Goal: Task Accomplishment & Management: Use online tool/utility

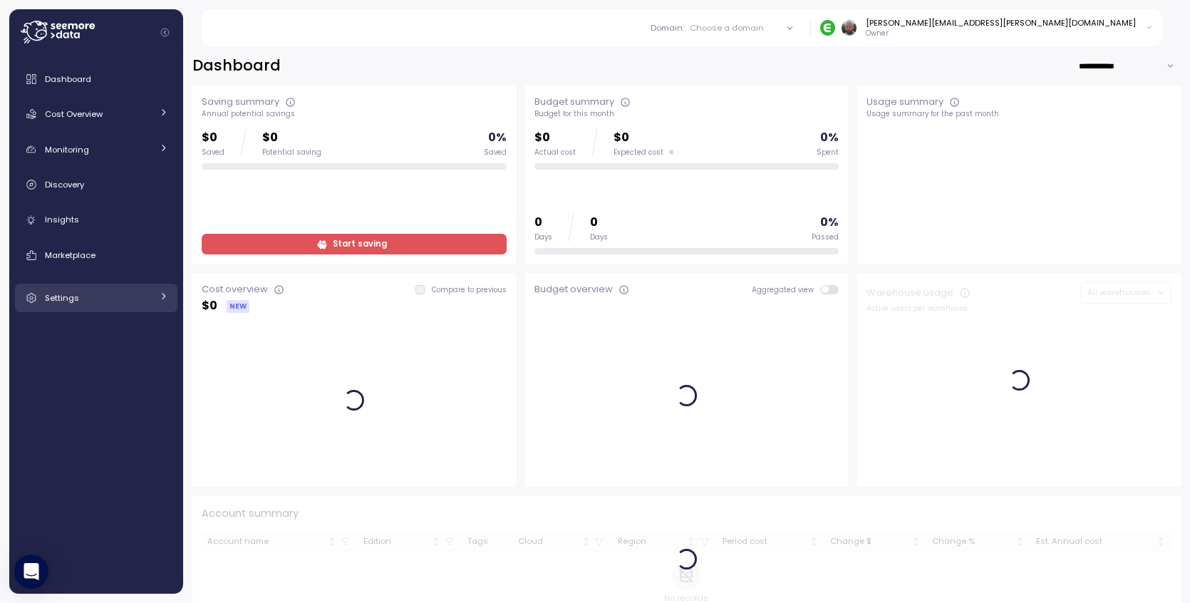
click at [63, 301] on span "Settings" at bounding box center [62, 297] width 34 height 11
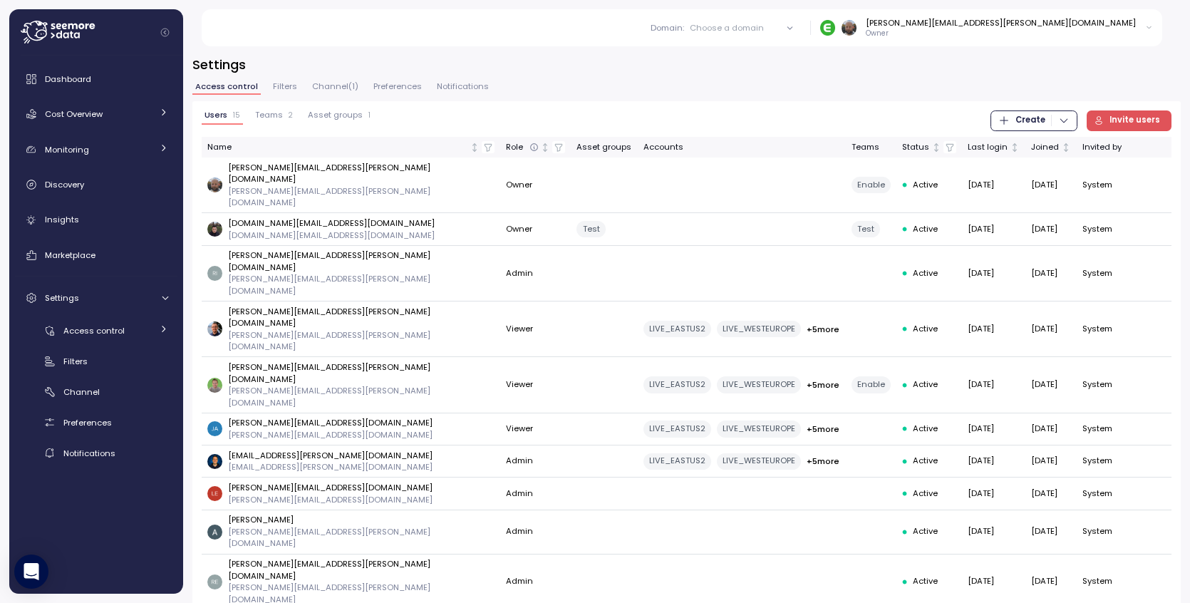
click at [1000, 28] on p "Owner" at bounding box center [1001, 33] width 270 height 10
click at [1021, 28] on div "[PERSON_NAME][EMAIL_ADDRESS][PERSON_NAME][DOMAIN_NAME]" at bounding box center [1001, 22] width 270 height 11
click at [1027, 26] on div "[PERSON_NAME][EMAIL_ADDRESS][PERSON_NAME][DOMAIN_NAME]" at bounding box center [1001, 22] width 270 height 11
drag, startPoint x: 1019, startPoint y: 30, endPoint x: 744, endPoint y: 128, distance: 291.8
click at [1017, 30] on p "Owner" at bounding box center [1001, 33] width 270 height 10
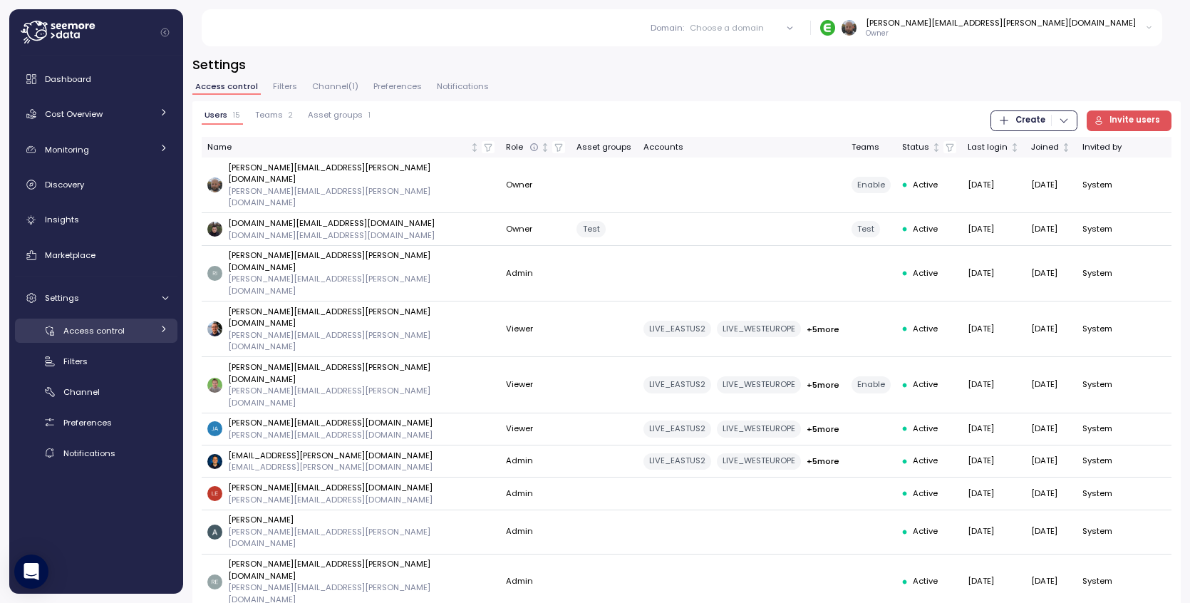
drag, startPoint x: 91, startPoint y: 335, endPoint x: 100, endPoint y: 338, distance: 9.9
click at [91, 335] on span "Access control" at bounding box center [93, 330] width 61 height 11
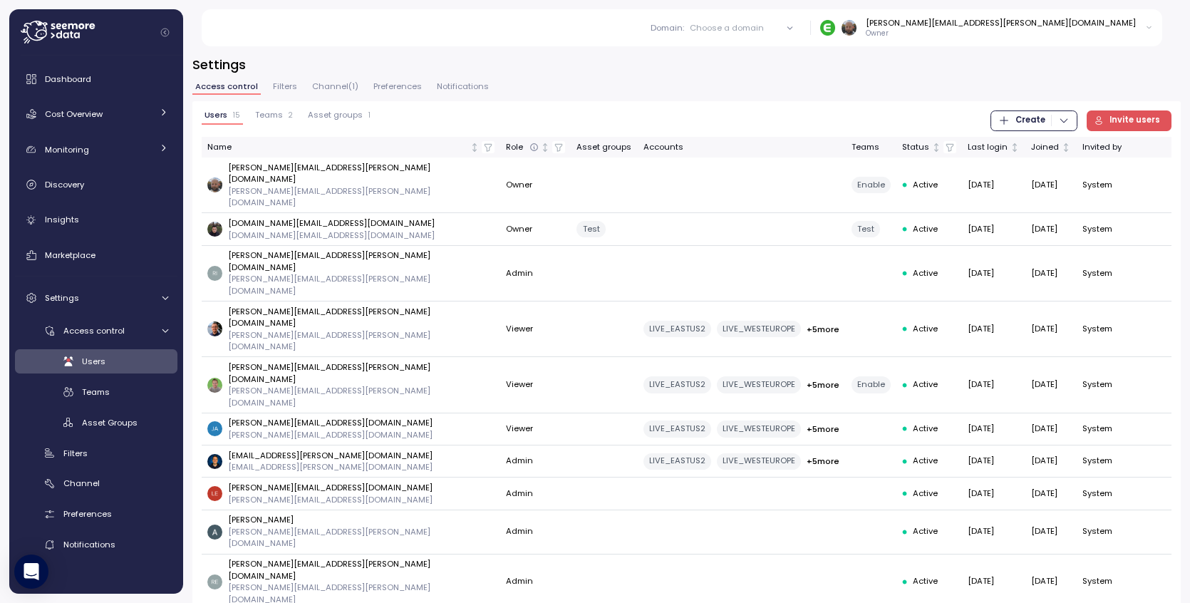
click at [1128, 121] on span "Invite users" at bounding box center [1134, 120] width 51 height 19
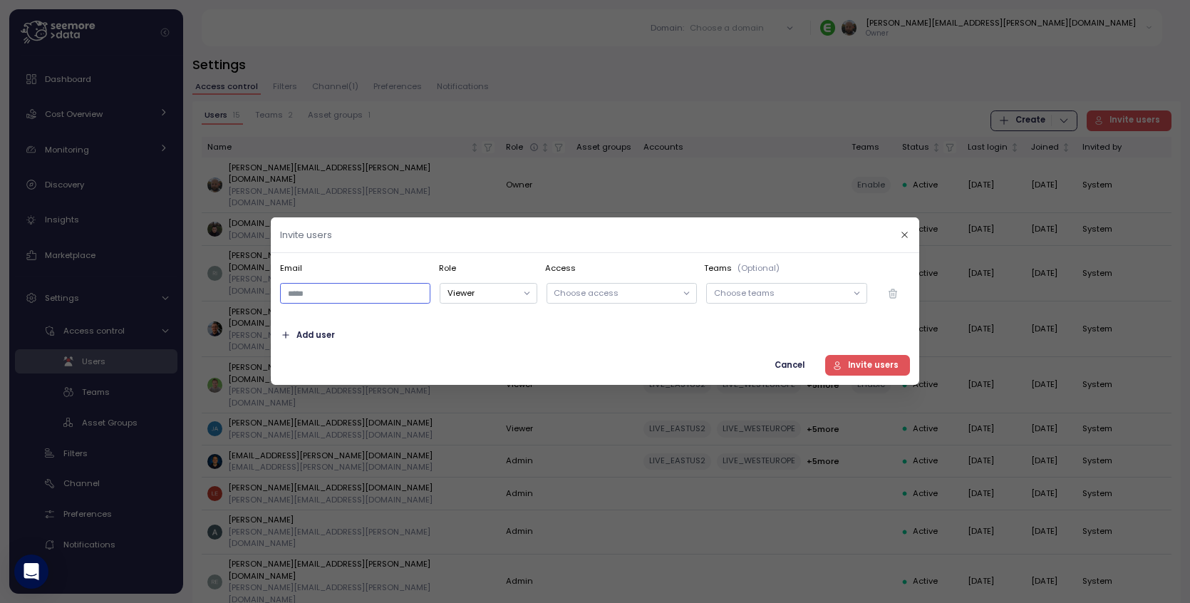
click at [341, 296] on input "email" at bounding box center [355, 294] width 150 height 21
paste input "**********"
click at [310, 292] on input "**********" at bounding box center [355, 294] width 150 height 21
click at [316, 292] on input "**********" at bounding box center [355, 294] width 150 height 21
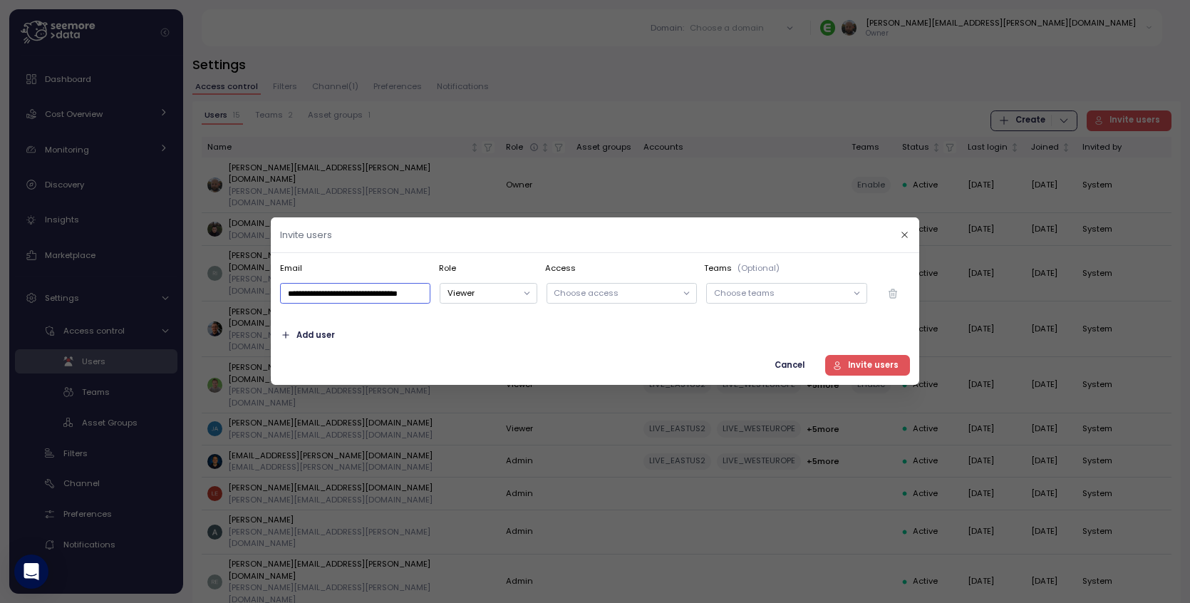
scroll to position [0, 0]
drag, startPoint x: 313, startPoint y: 292, endPoint x: 187, endPoint y: 291, distance: 126.1
click at [180, 602] on div "**********" at bounding box center [595, 603] width 1190 height 0
click at [415, 296] on body "Domain : Choose a domain All domains Sandbox Data Science AIPA david.zimmermann…" at bounding box center [595, 301] width 1190 height 603
click at [624, 299] on div "Choose access" at bounding box center [621, 294] width 150 height 21
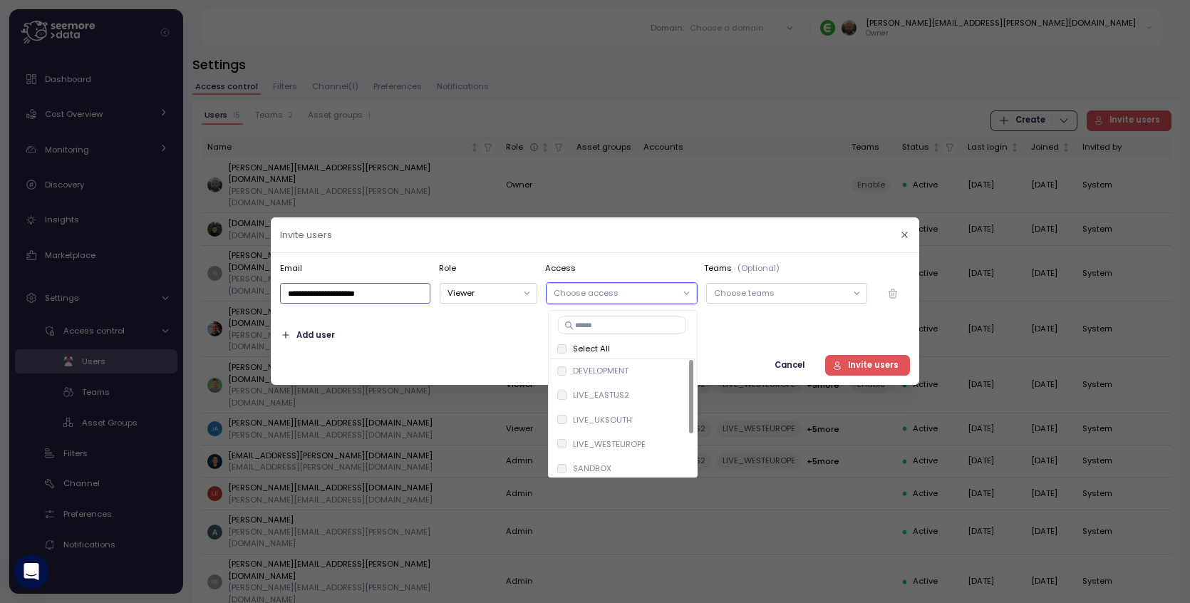
click at [569, 348] on div "Select All" at bounding box center [623, 348] width 133 height 11
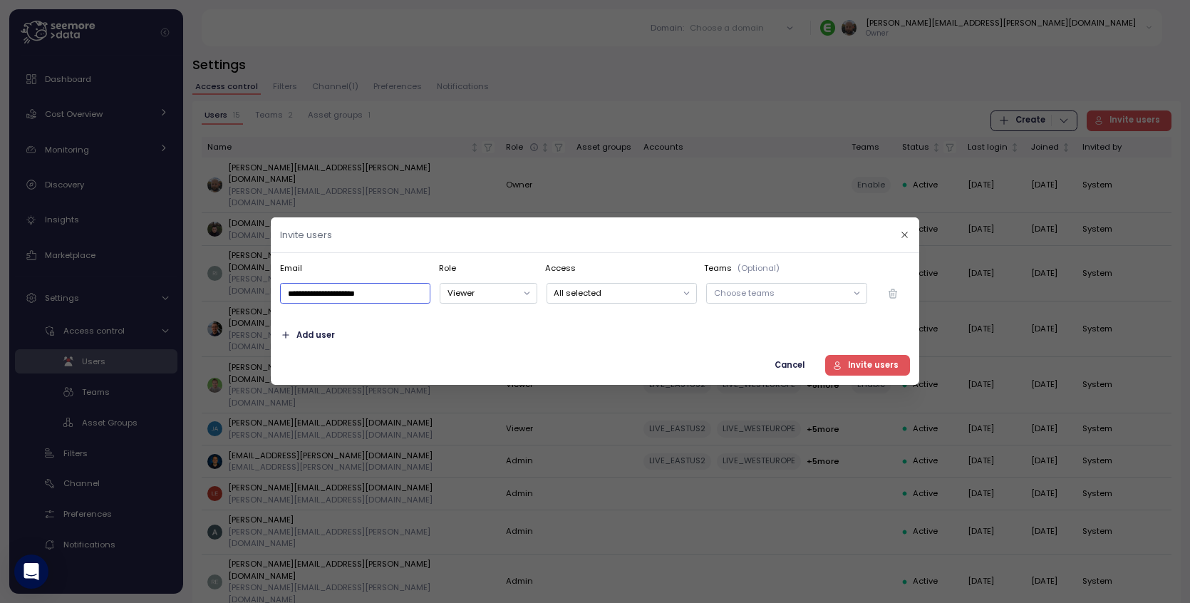
click at [796, 289] on p "Choose teams" at bounding box center [780, 292] width 133 height 11
type input "**********"
click at [683, 338] on div "Add user" at bounding box center [595, 335] width 630 height 21
click at [878, 370] on span "Invite users" at bounding box center [873, 365] width 51 height 19
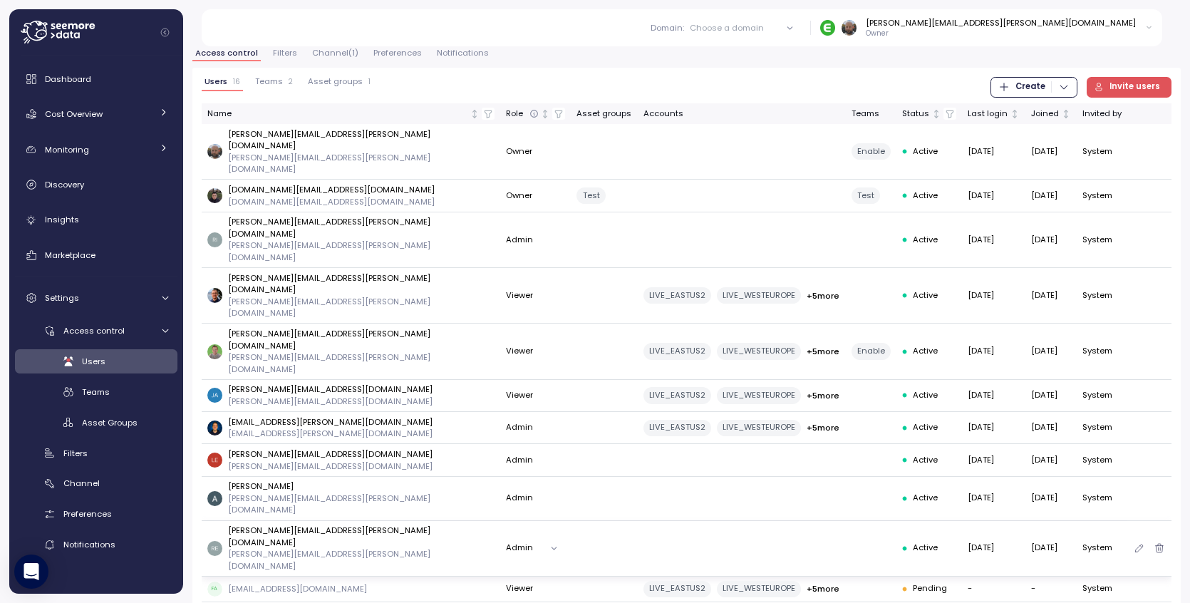
scroll to position [29, 0]
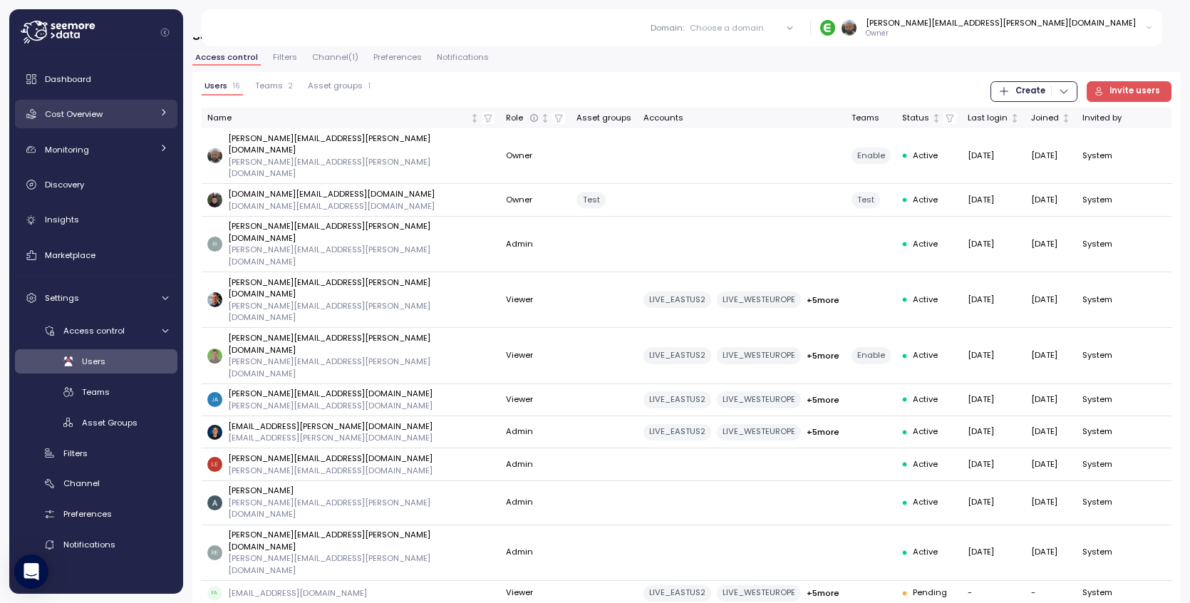
click at [88, 114] on span "Cost Overview" at bounding box center [74, 113] width 58 height 11
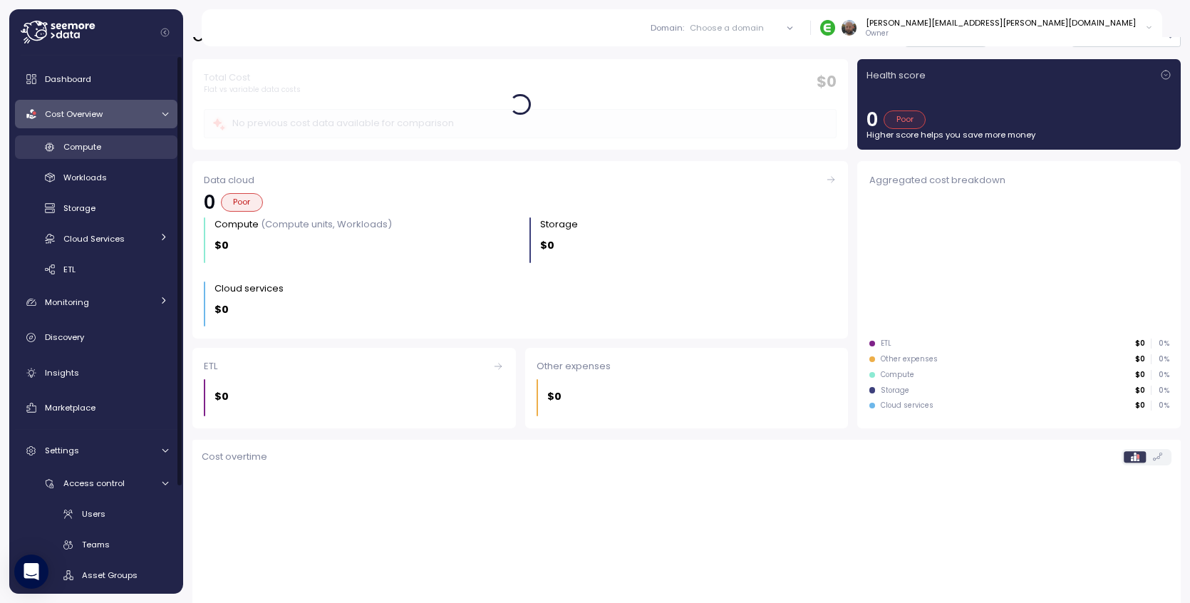
click at [83, 150] on span "Compute" at bounding box center [82, 146] width 38 height 11
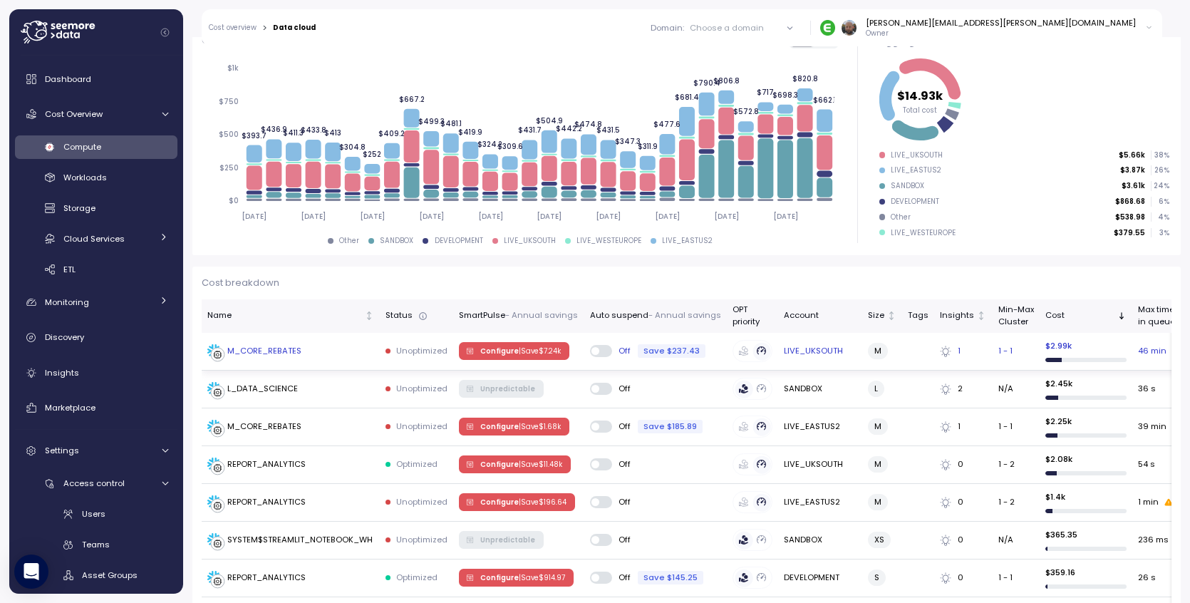
scroll to position [252, 0]
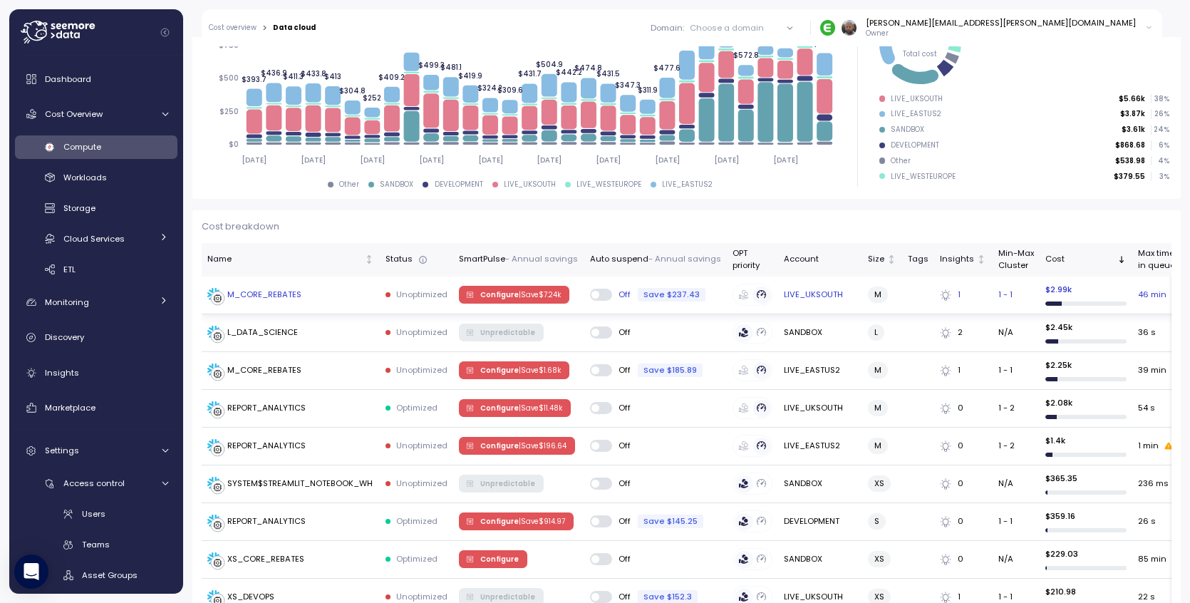
click at [531, 296] on p "| Save $ 7.24k" at bounding box center [540, 295] width 42 height 10
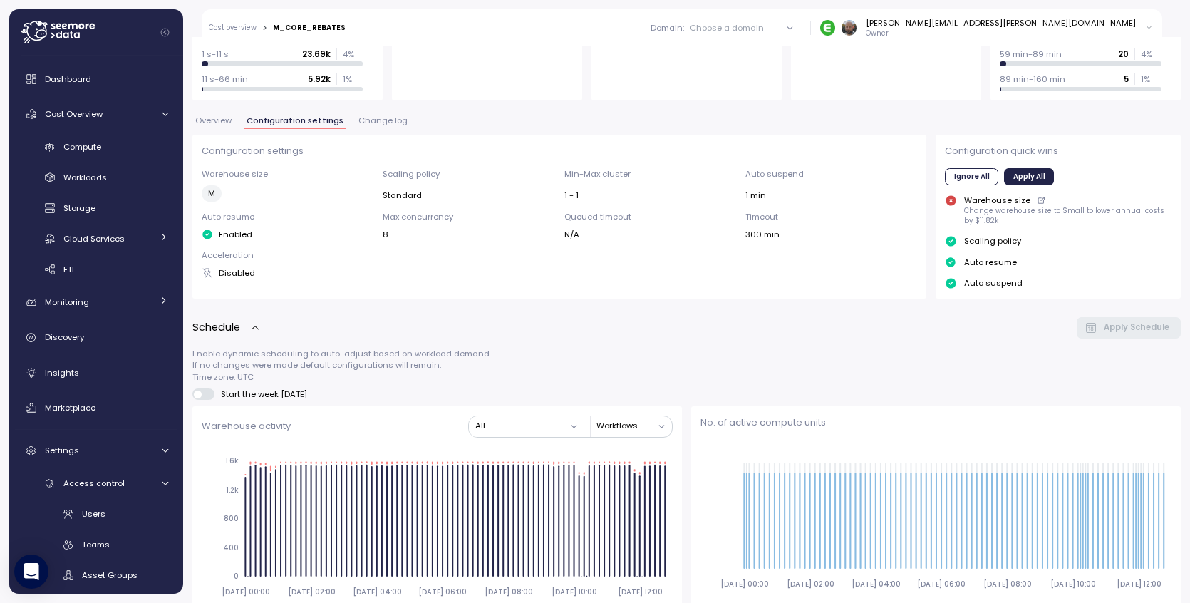
scroll to position [58, 0]
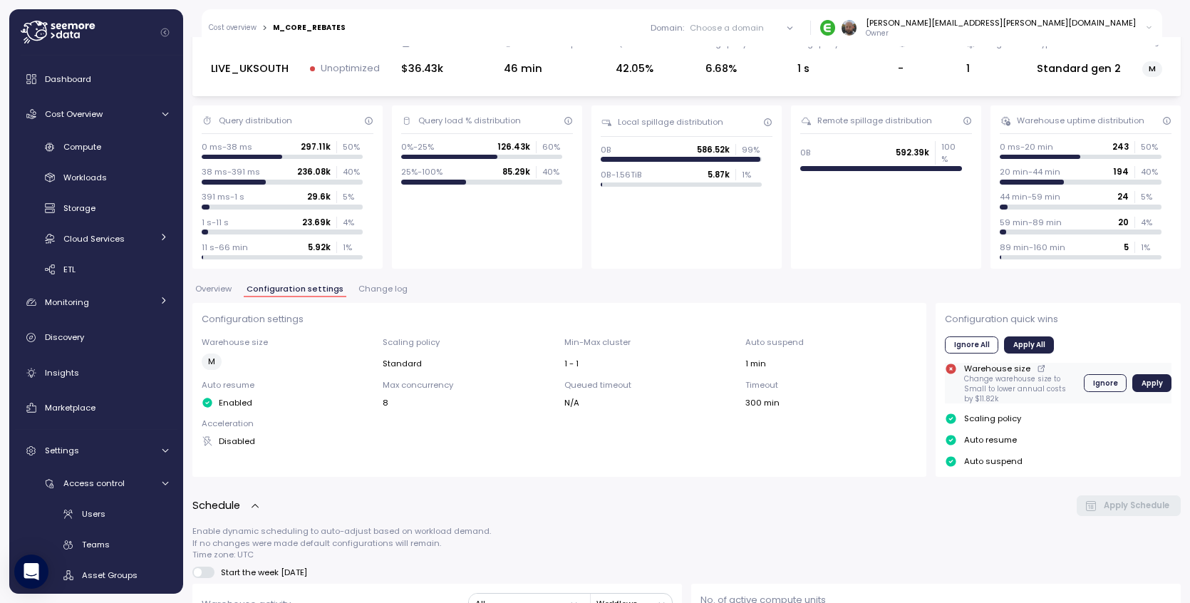
click at [985, 378] on p "Change warehouse size to Small to lower annual costs by $11.82k" at bounding box center [1019, 388] width 110 height 29
click at [1037, 367] on icon at bounding box center [1041, 368] width 9 height 17
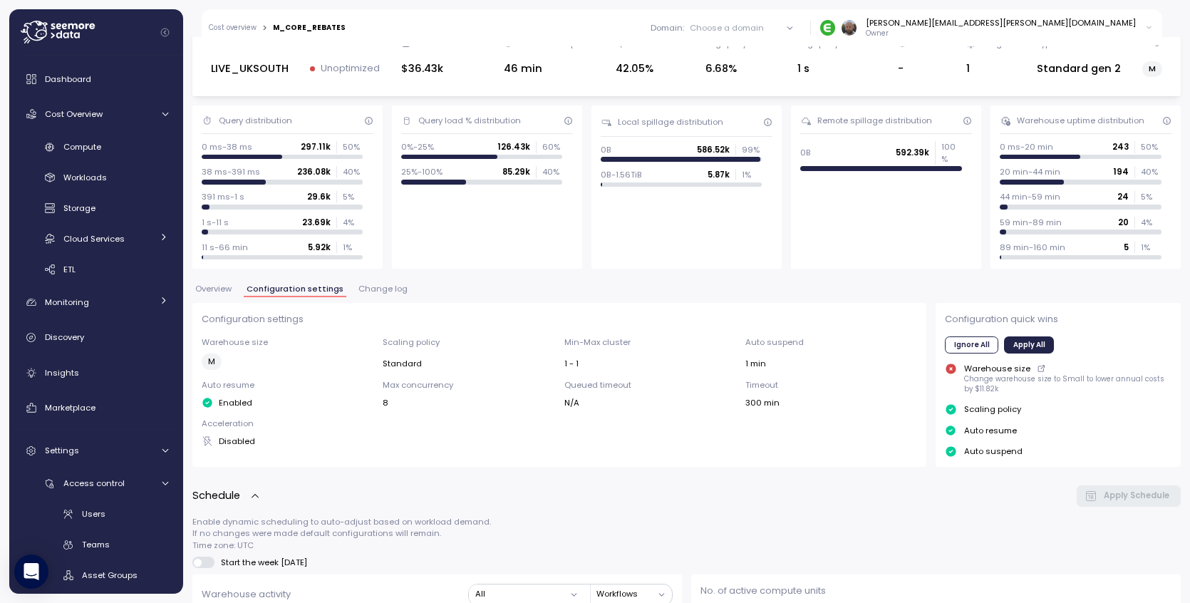
click at [239, 30] on link "Cost overview" at bounding box center [233, 27] width 48 height 7
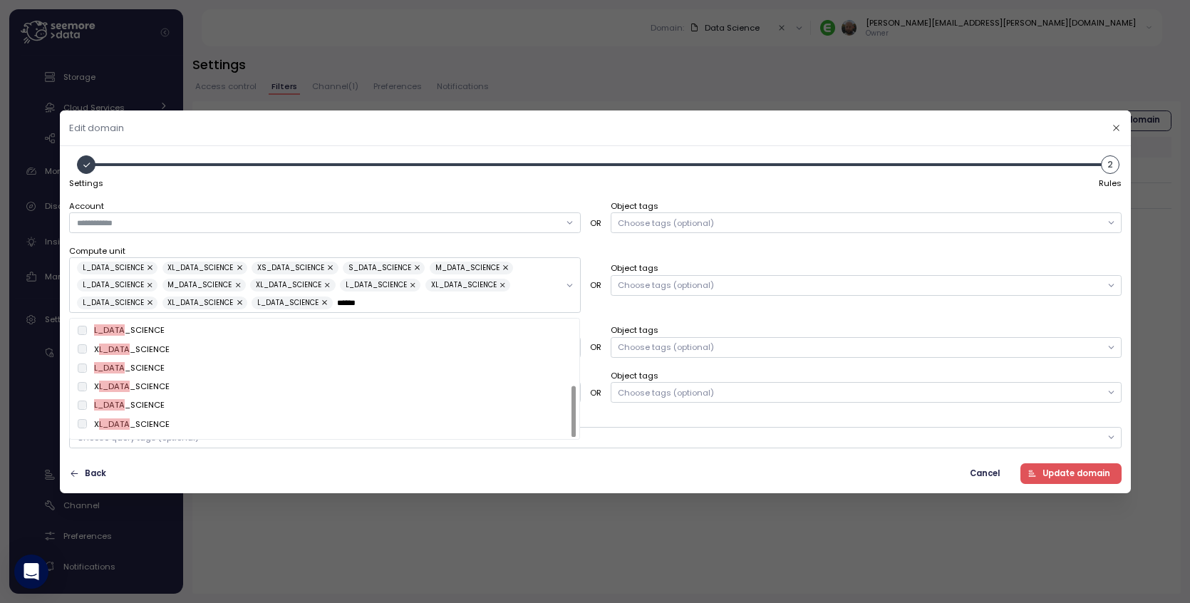
scroll to position [145, 0]
click at [83, 428] on div "X L_DATA _SCIENCE" at bounding box center [324, 428] width 505 height 19
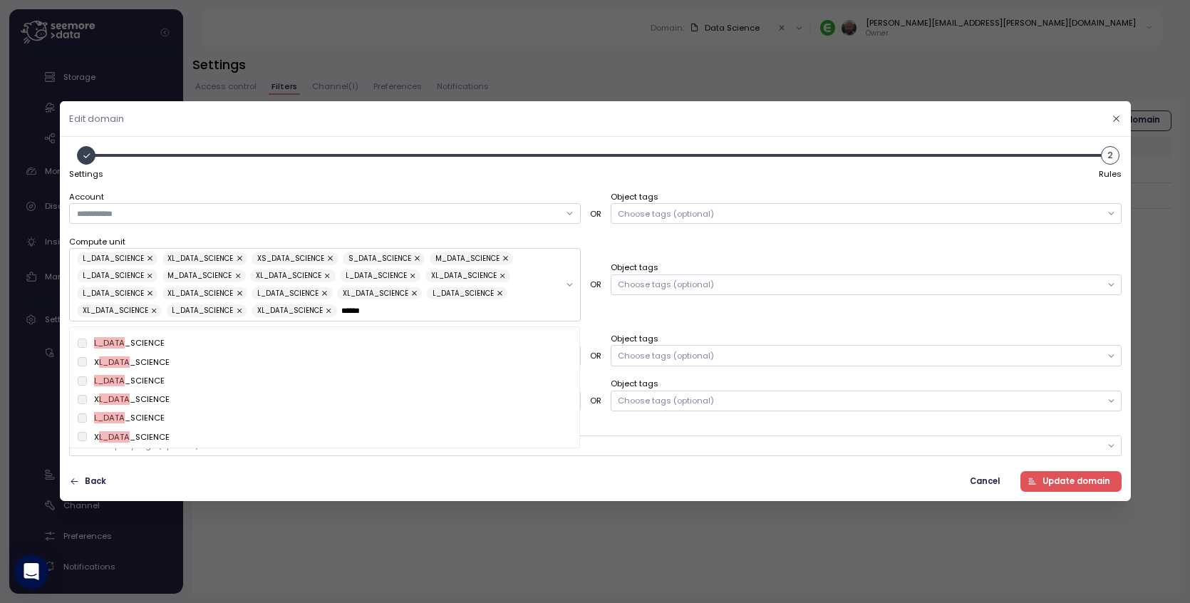
type input "******"
click at [1082, 480] on span "Update domain" at bounding box center [1076, 481] width 68 height 19
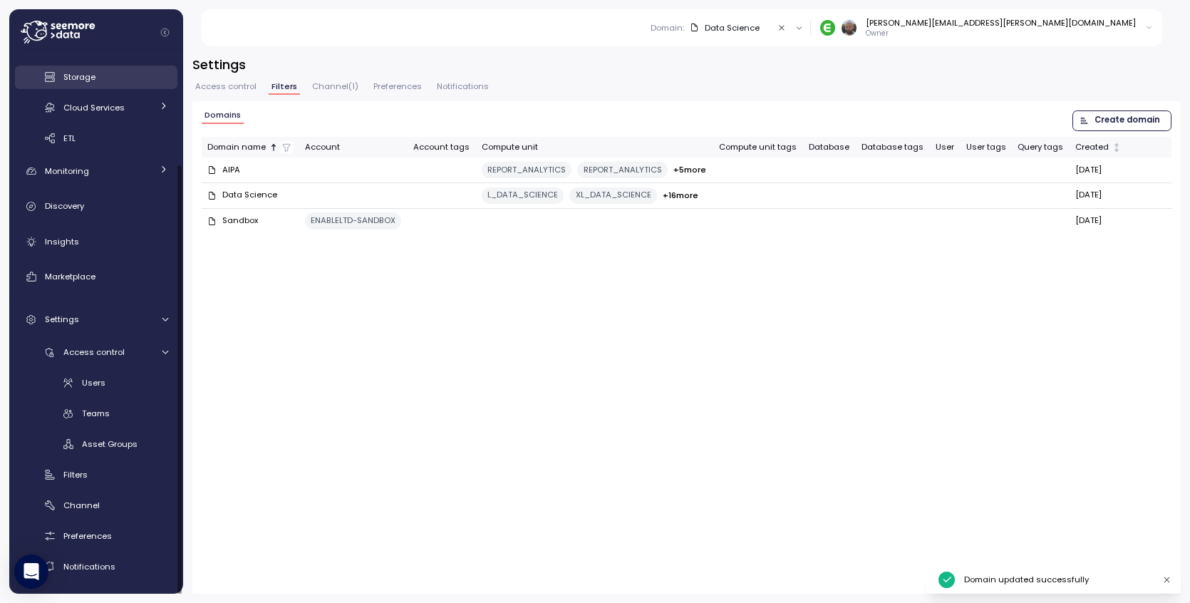
click at [73, 82] on div "Storage" at bounding box center [115, 77] width 105 height 14
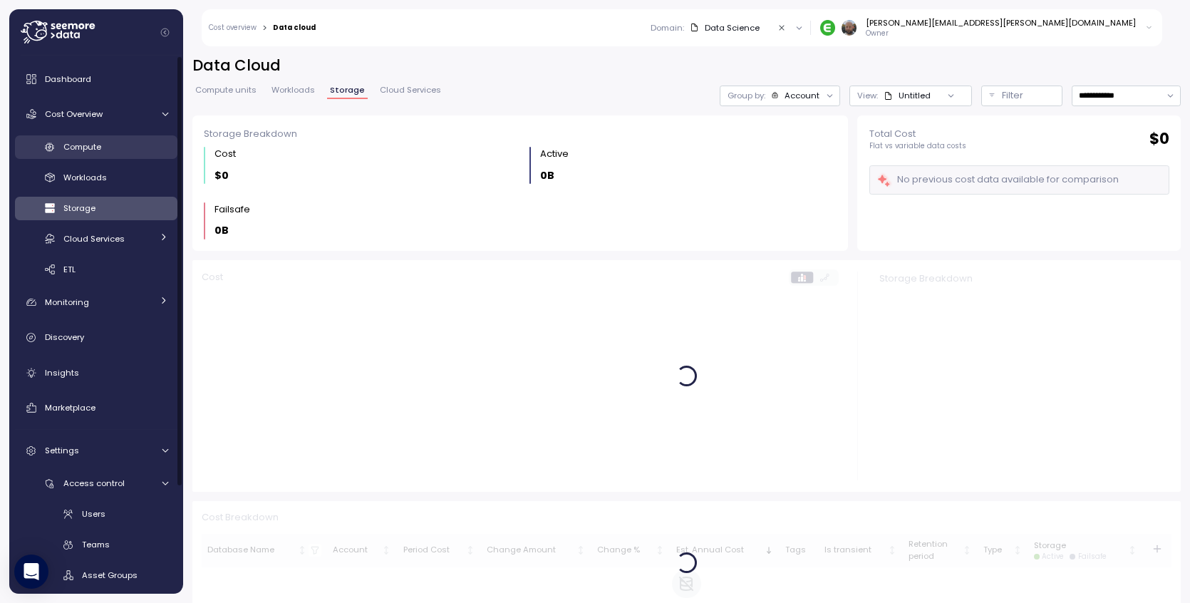
click at [76, 144] on span "Compute" at bounding box center [82, 146] width 38 height 11
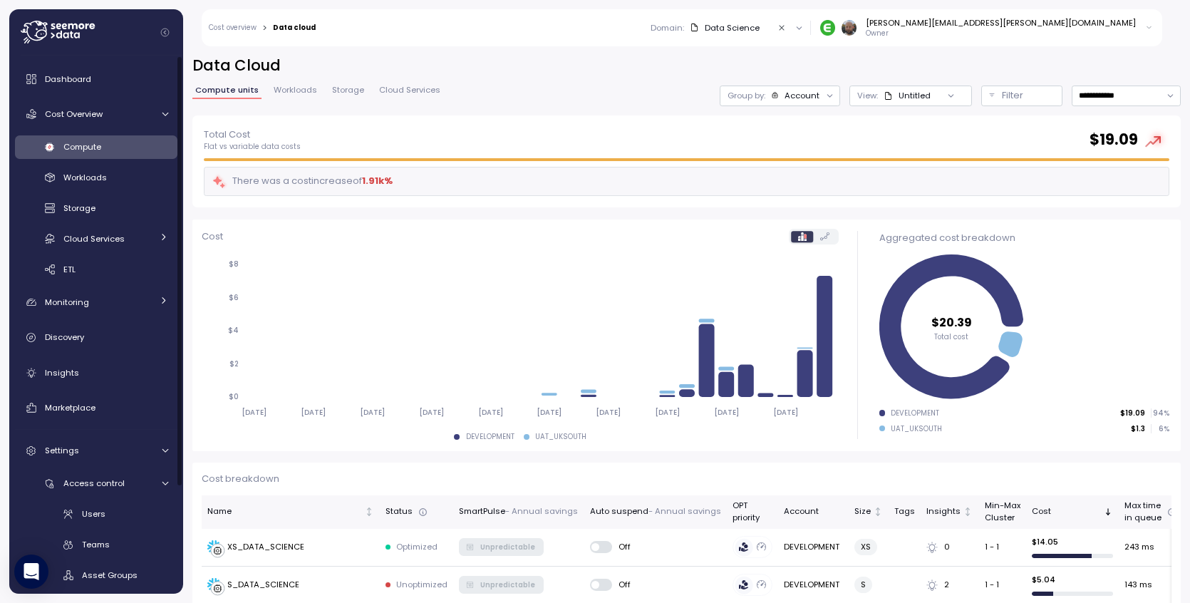
click at [759, 26] on div "Data Science" at bounding box center [732, 27] width 55 height 11
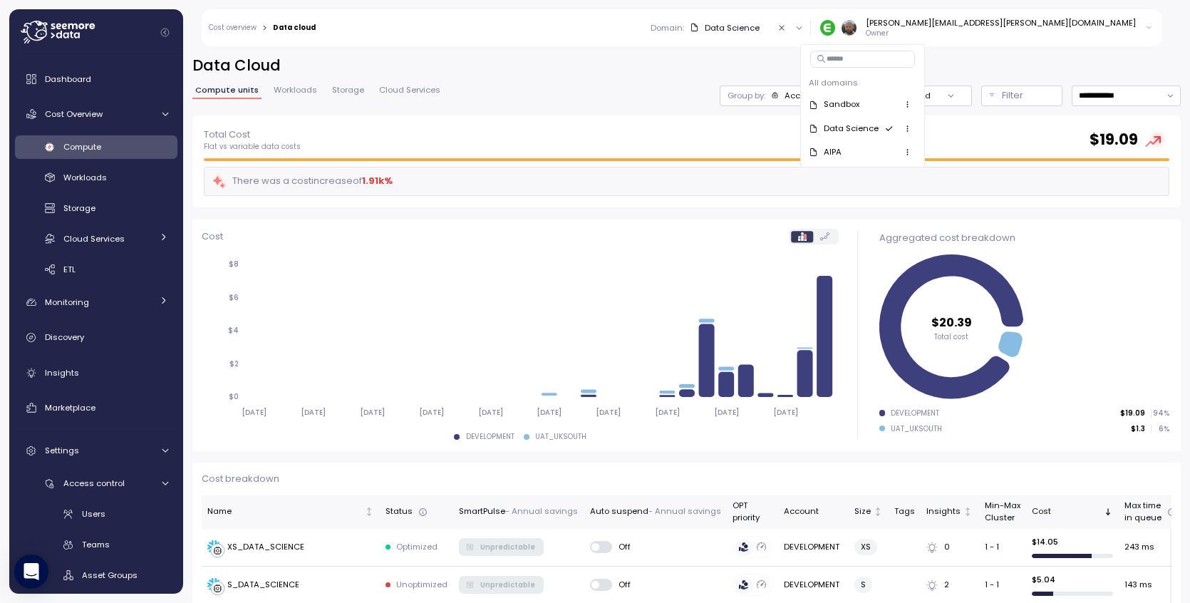
click at [655, 61] on h2 "Data Cloud" at bounding box center [686, 66] width 988 height 21
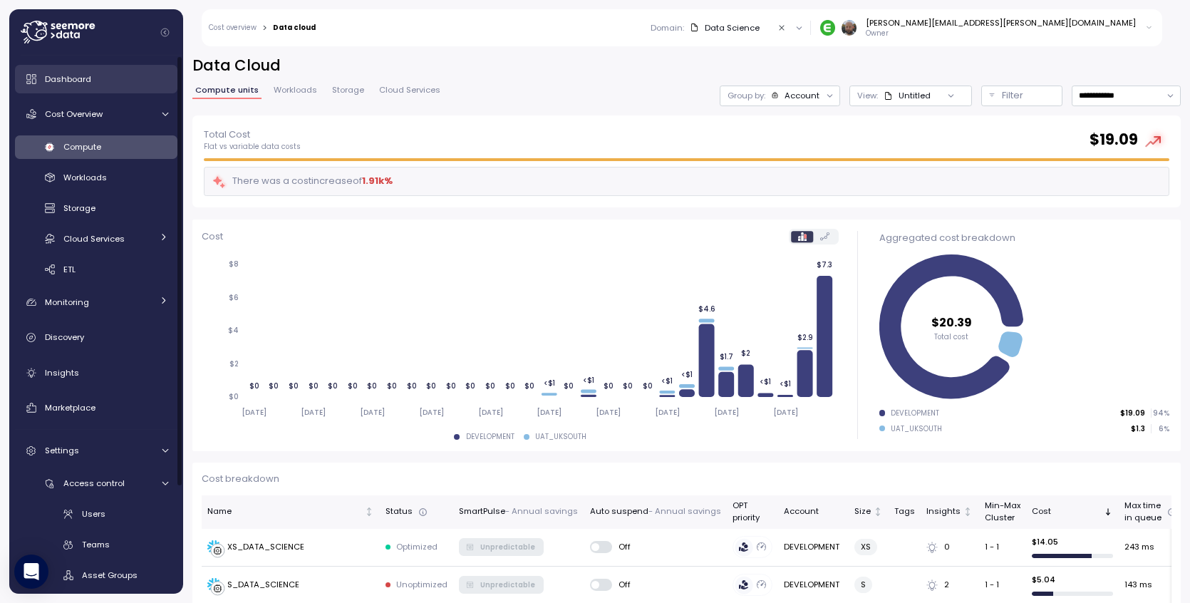
click at [70, 79] on span "Dashboard" at bounding box center [68, 78] width 46 height 11
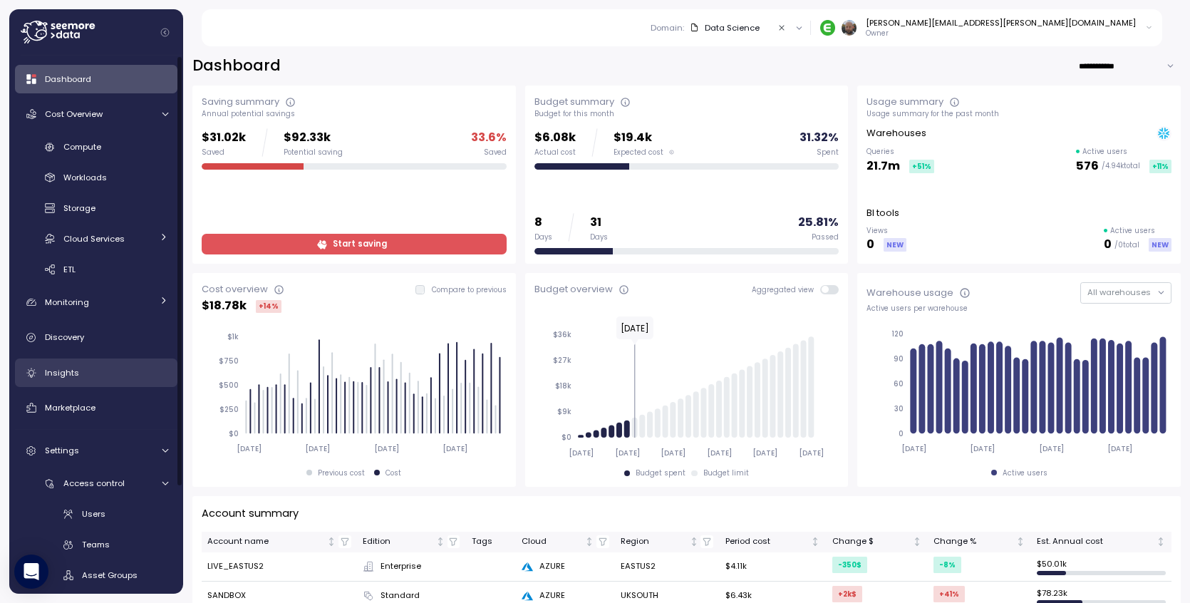
click at [90, 372] on div "Insights" at bounding box center [106, 372] width 123 height 14
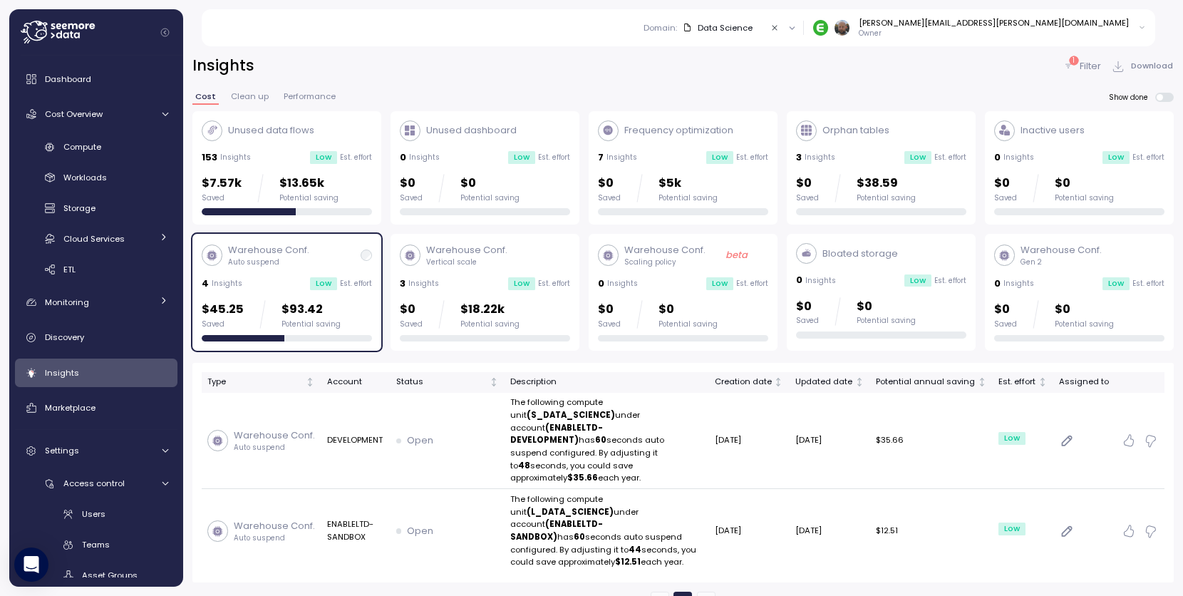
click at [752, 28] on div "Data Science" at bounding box center [724, 27] width 55 height 11
click at [779, 28] on icon "Clear value" at bounding box center [774, 28] width 9 height 9
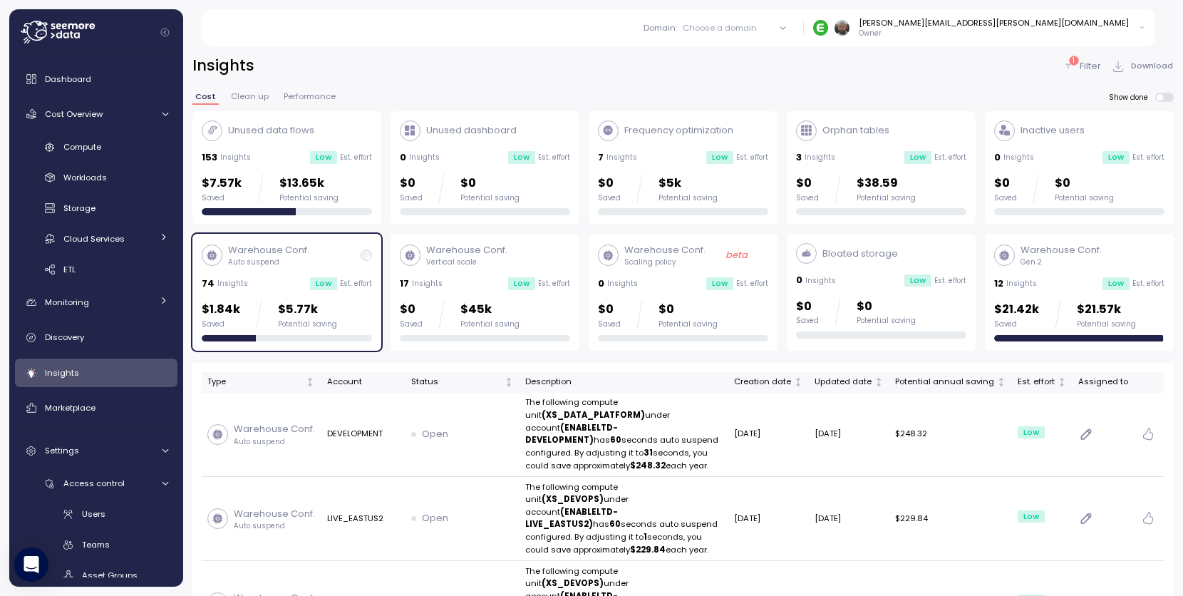
click at [1059, 256] on p "Warehouse Conf." at bounding box center [1060, 250] width 81 height 14
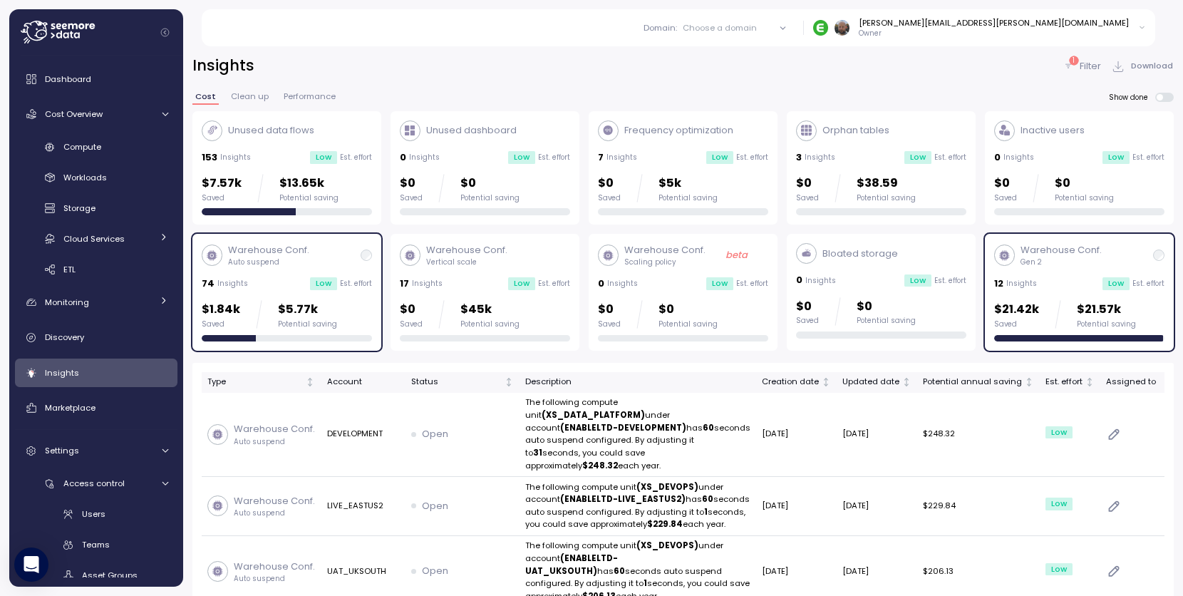
click at [659, 254] on p "Warehouse Conf." at bounding box center [664, 250] width 81 height 14
click at [1064, 261] on p "Gen 2" at bounding box center [1060, 262] width 81 height 10
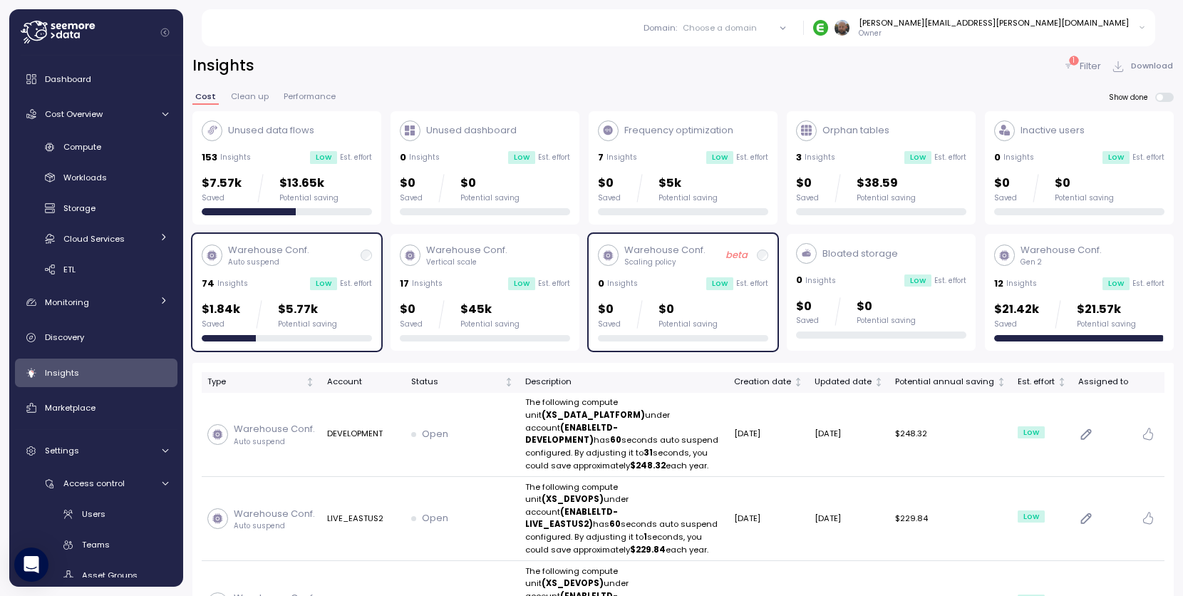
click at [292, 275] on div "Warehouse Conf. Auto suspend 74 Insights Low Est. effort $1.84k Saved $5.77k Po…" at bounding box center [287, 292] width 170 height 98
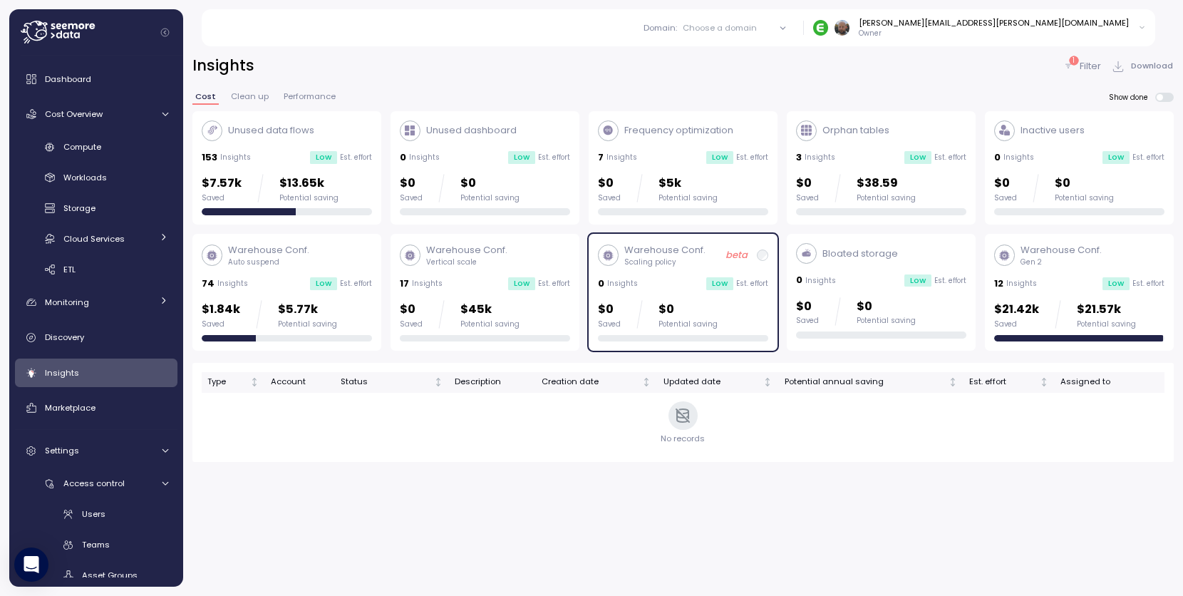
click at [678, 261] on p "Scaling policy" at bounding box center [664, 262] width 81 height 10
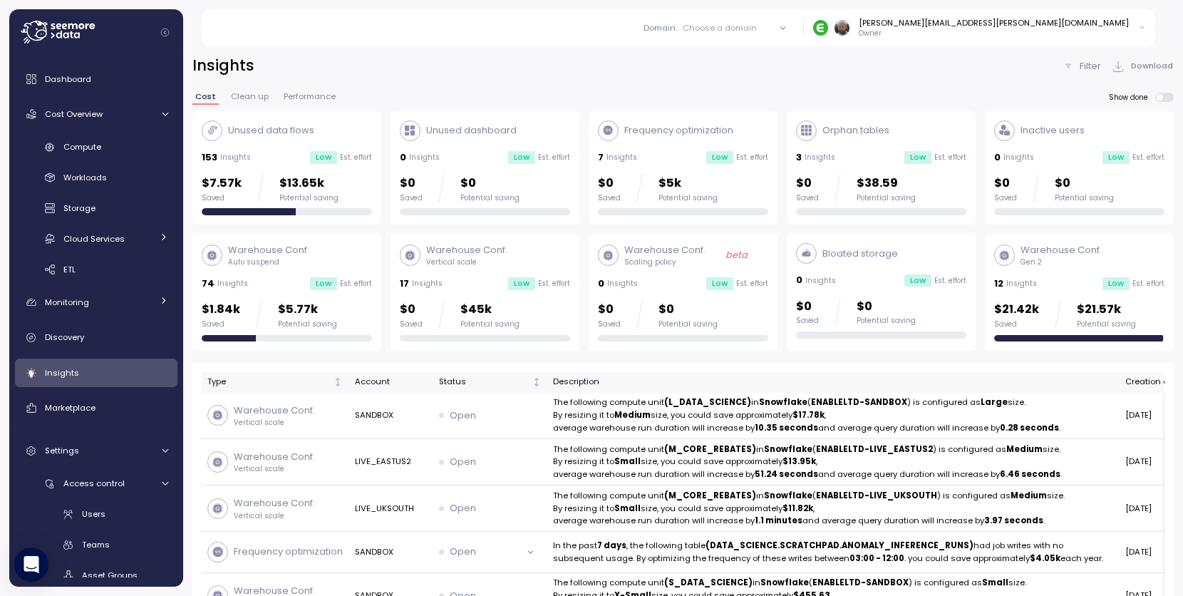
click at [473, 254] on p "Warehouse Conf." at bounding box center [466, 250] width 81 height 14
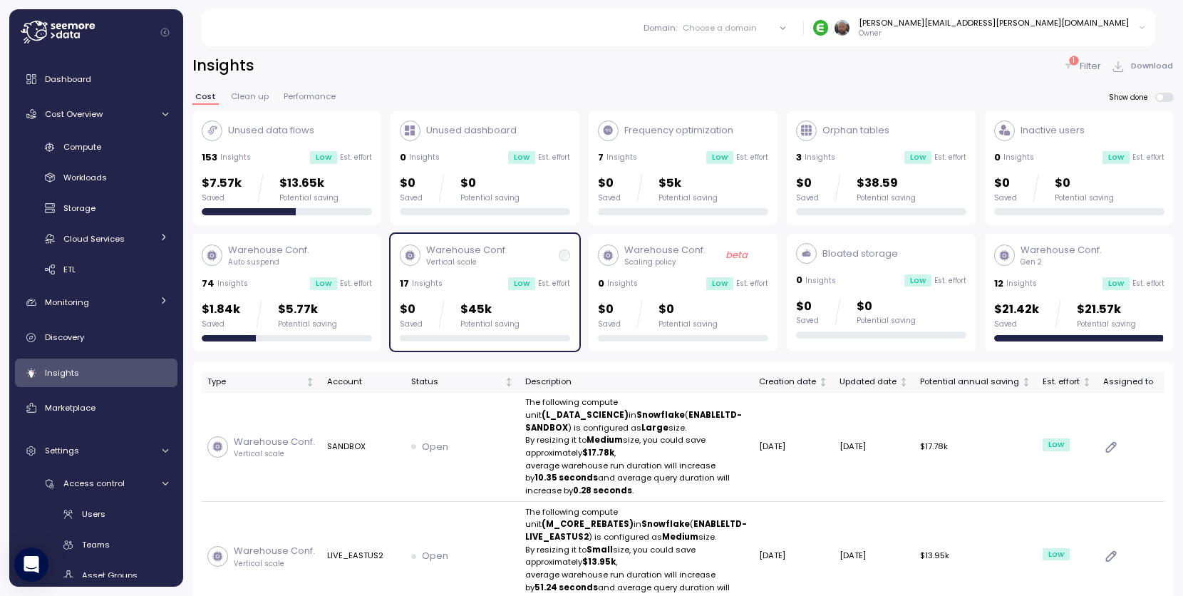
click at [286, 147] on div "Unused data flows 153 Insights Low Est. effort $7.57k Saved $13.65k Potential s…" at bounding box center [287, 167] width 170 height 95
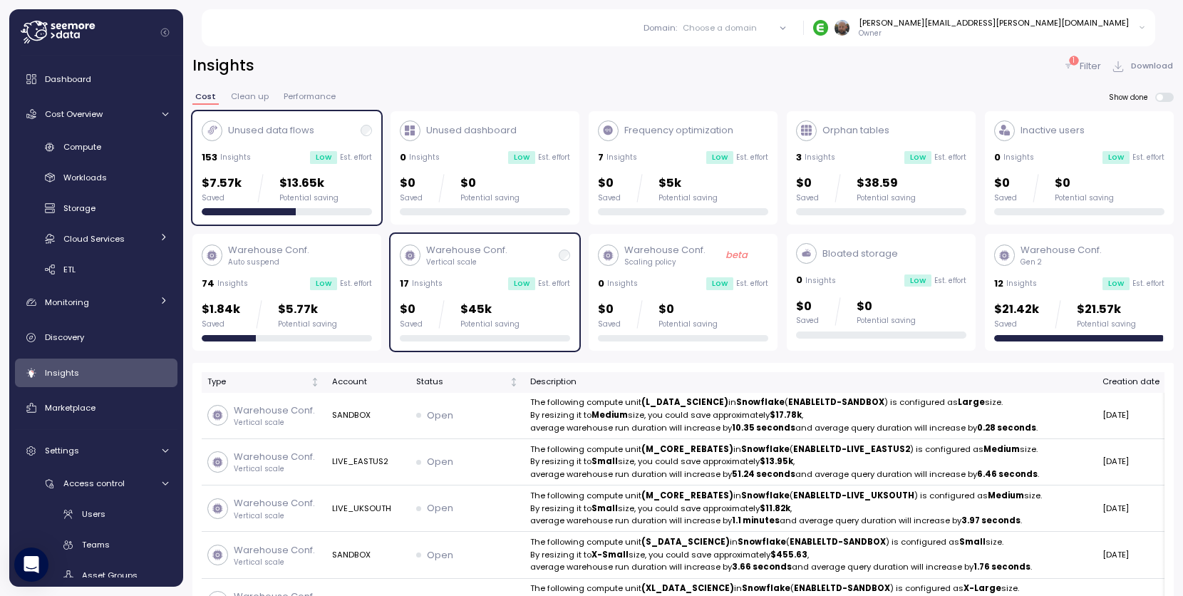
click at [471, 261] on p "Vertical scale" at bounding box center [466, 262] width 81 height 10
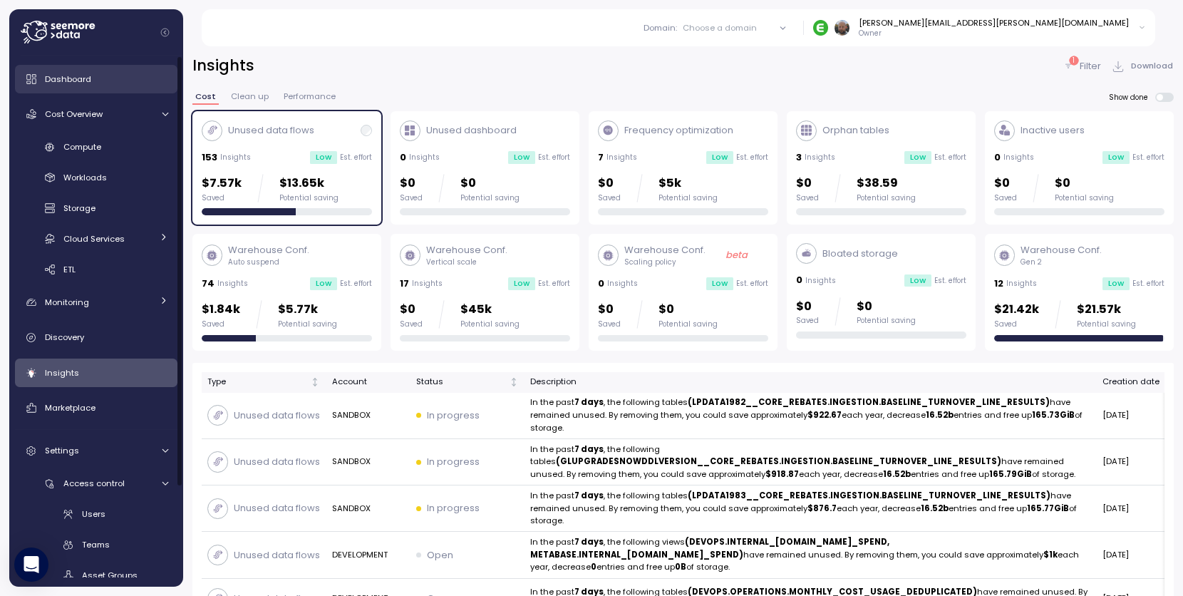
click at [73, 79] on span "Dashboard" at bounding box center [68, 78] width 46 height 11
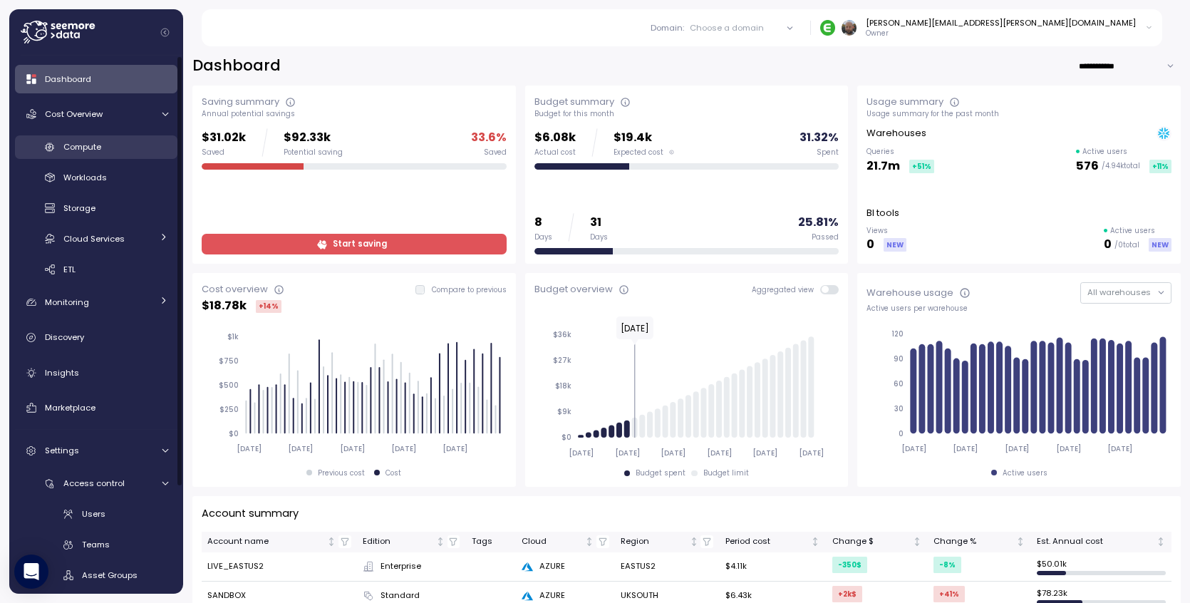
click at [99, 152] on span "Compute" at bounding box center [82, 146] width 38 height 11
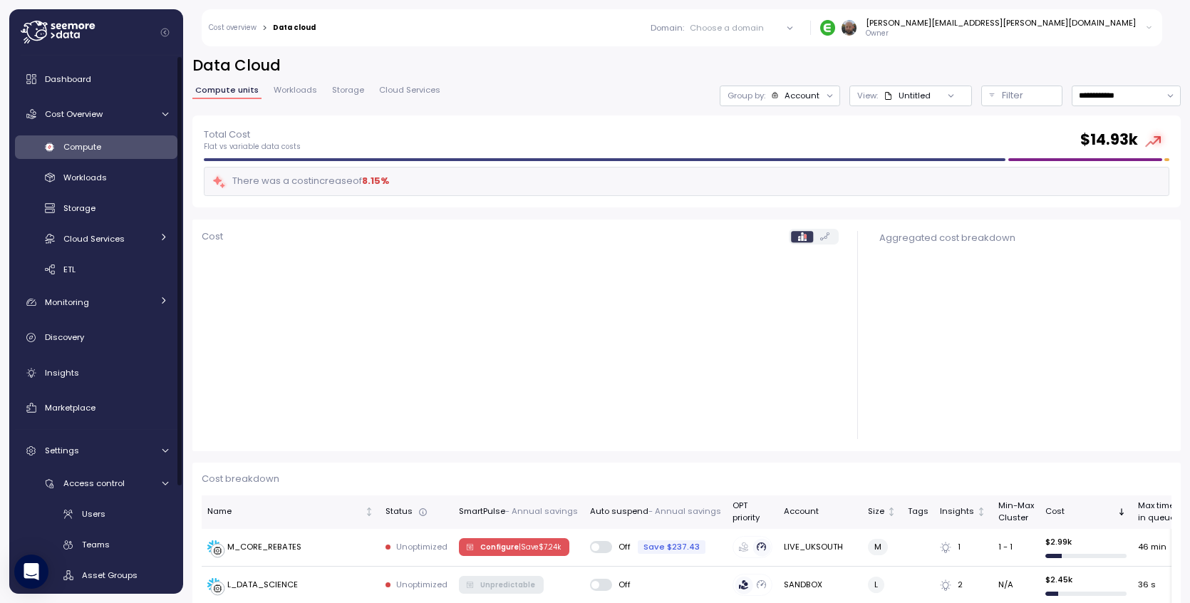
click at [107, 183] on div "Workloads" at bounding box center [115, 177] width 105 height 14
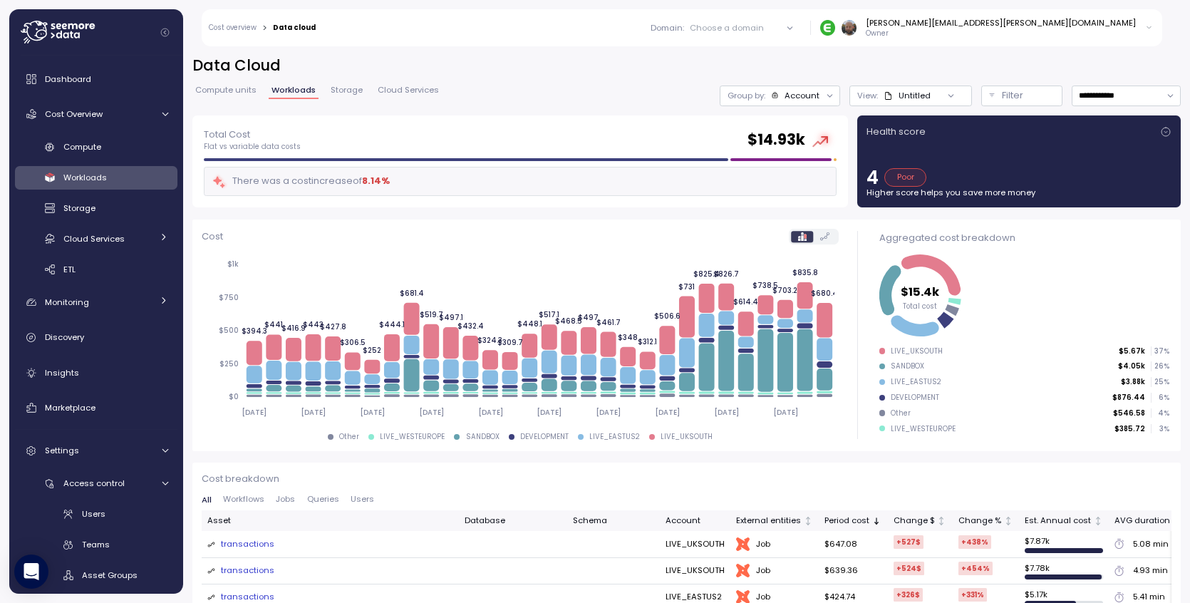
click at [806, 94] on div "Account" at bounding box center [801, 95] width 35 height 11
click at [791, 152] on div "Tags" at bounding box center [774, 150] width 65 height 17
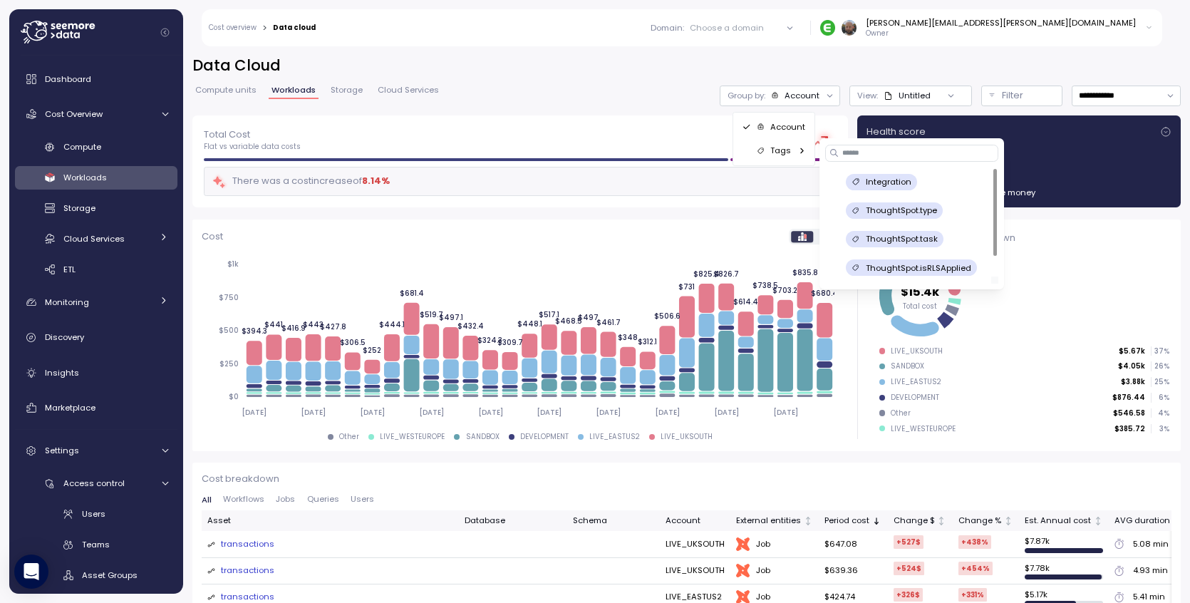
click at [993, 169] on div at bounding box center [995, 212] width 4 height 87
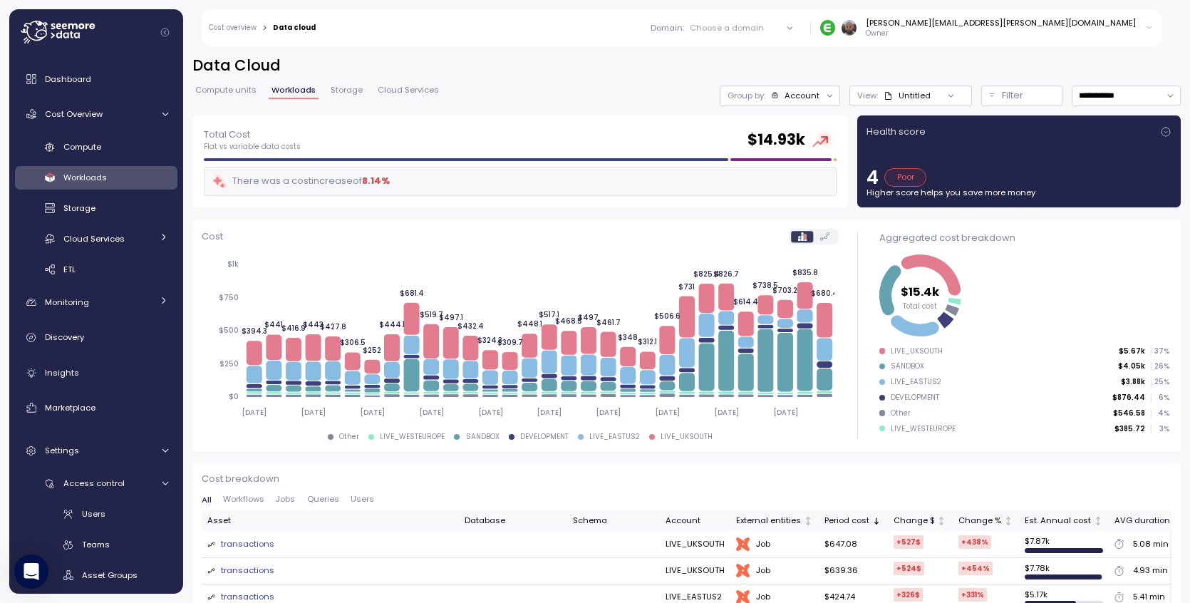
drag, startPoint x: 679, startPoint y: 84, endPoint x: 621, endPoint y: 110, distance: 63.4
click at [678, 84] on div "**********" at bounding box center [686, 86] width 988 height 60
click at [250, 93] on span "Compute units" at bounding box center [225, 90] width 61 height 8
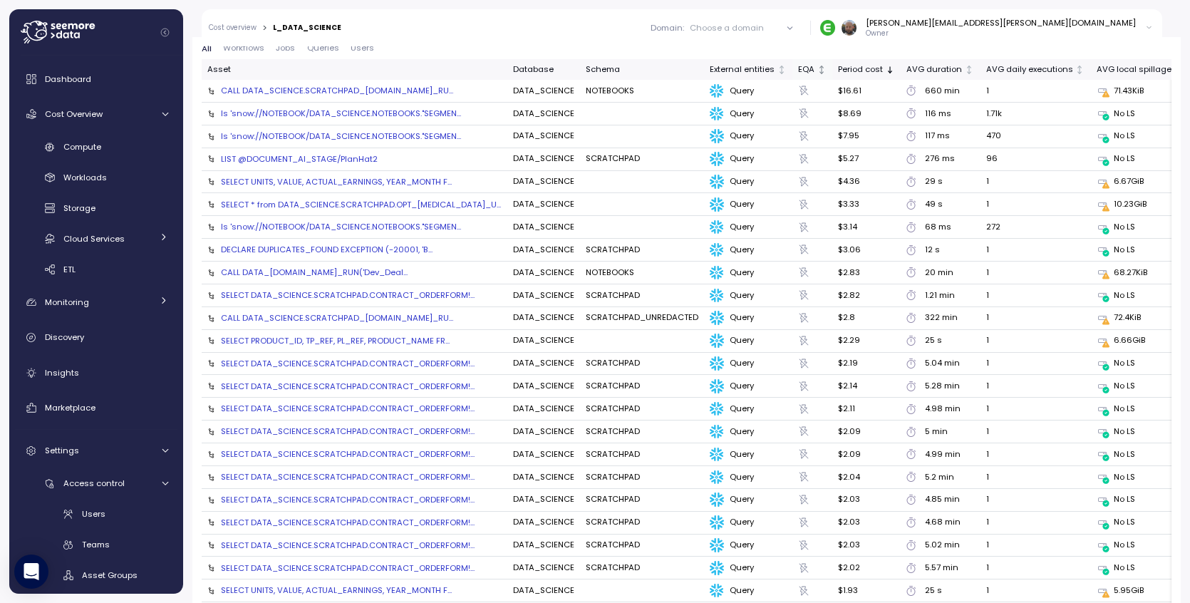
scroll to position [1473, 0]
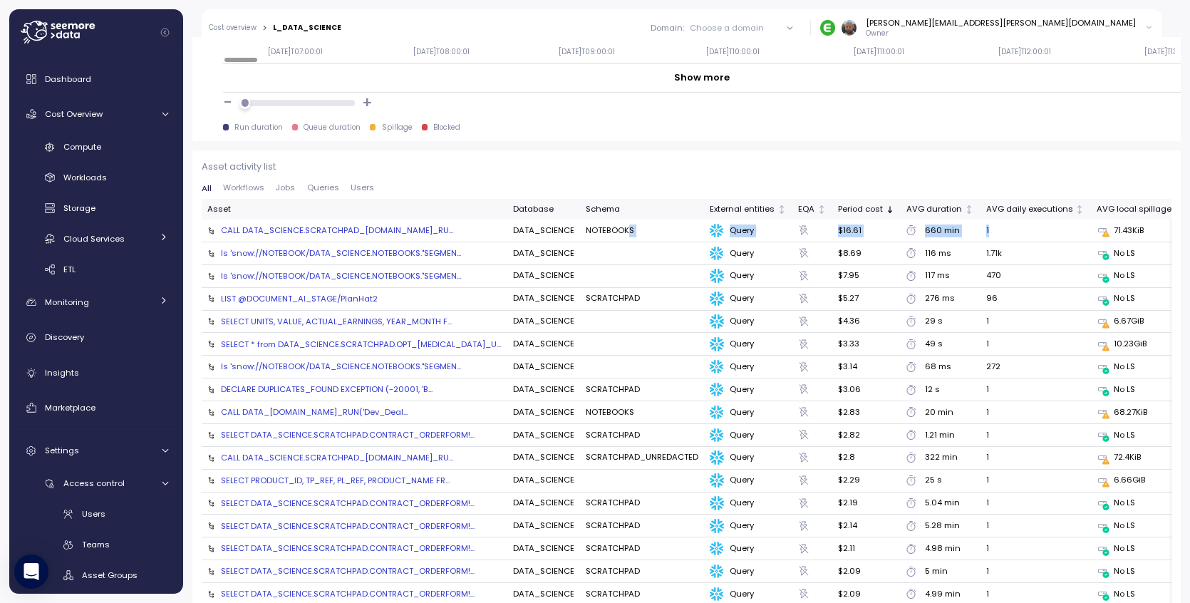
drag, startPoint x: 978, startPoint y: 229, endPoint x: 601, endPoint y: 229, distance: 376.9
click at [601, 229] on tr "CALL DATA_SCIENCE.SCRATCHPAD_UNREDACTED.CHANNEL_RU... DATA_SCIENCE NOTEBOOKS Qu…" at bounding box center [755, 230] width 1106 height 23
click at [318, 190] on span "Queries" at bounding box center [323, 188] width 32 height 8
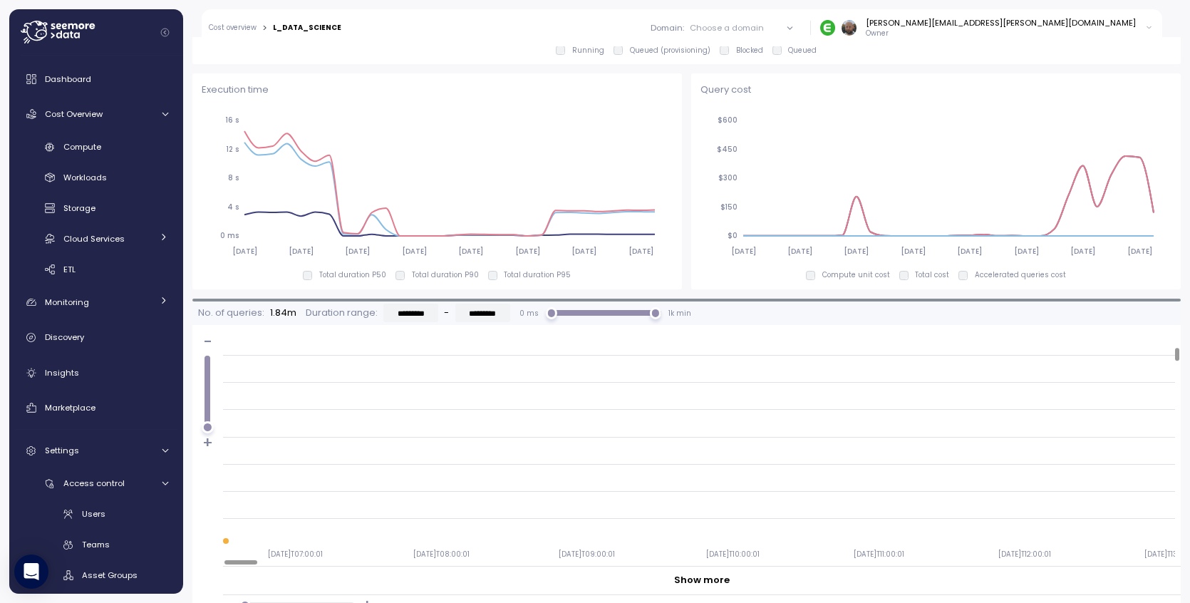
scroll to position [308, 0]
